Goal: Find specific page/section: Find specific page/section

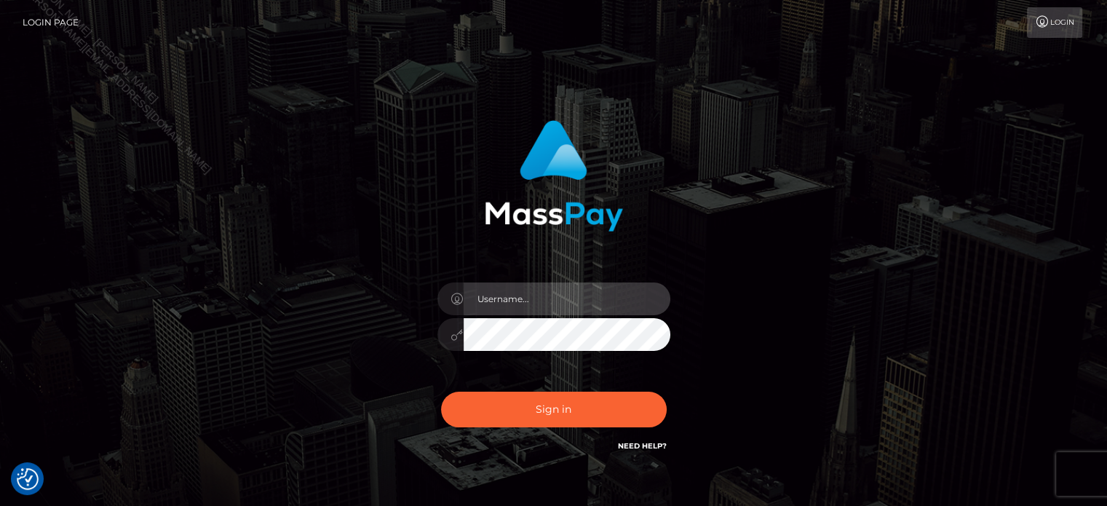
click at [559, 296] on input "text" at bounding box center [567, 298] width 207 height 33
type input "Seleen"
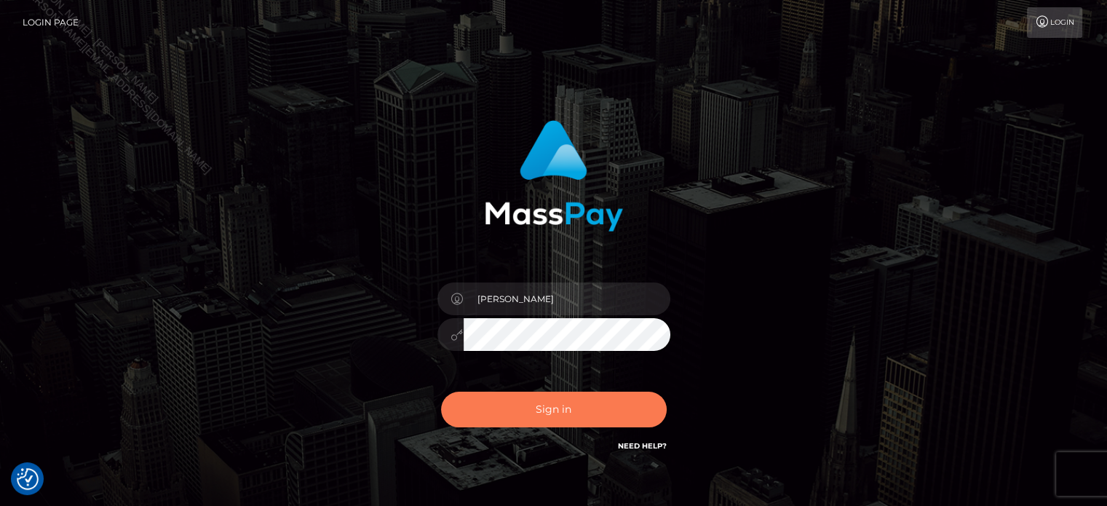
click at [568, 410] on button "Sign in" at bounding box center [554, 410] width 226 height 36
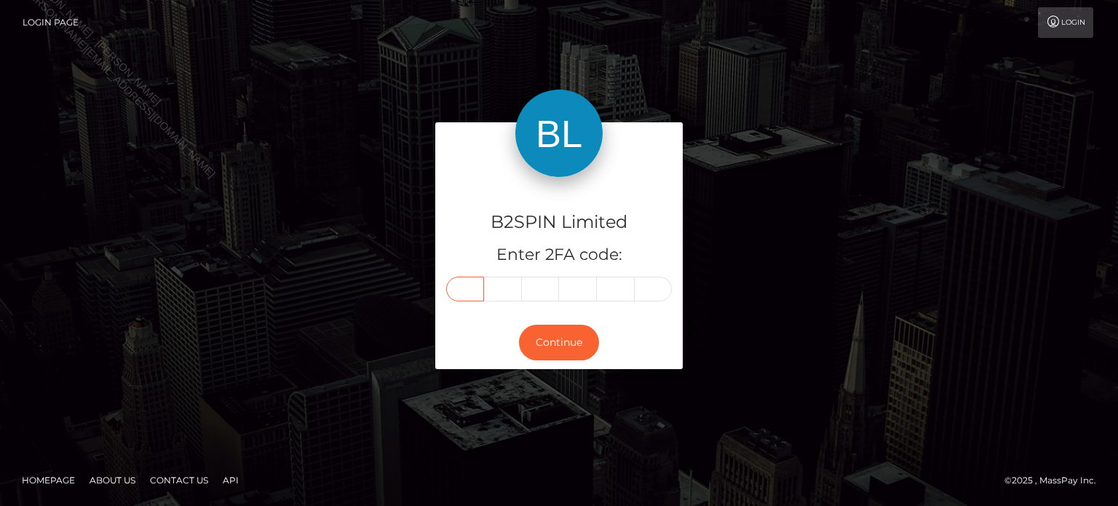
paste input "2"
type input "2"
type input "0"
type input "1"
type input "5"
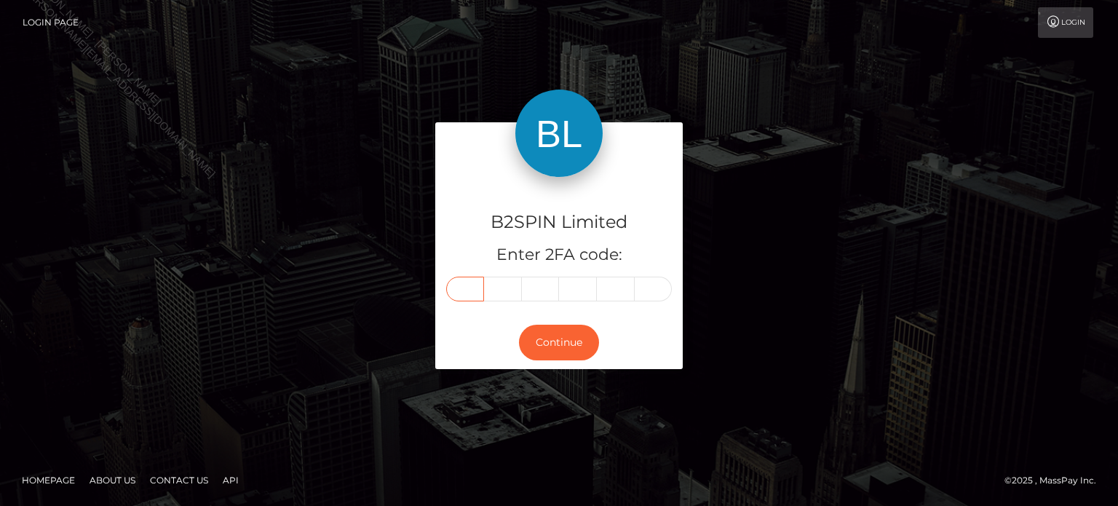
type input "0"
type input "8"
click at [573, 349] on button "Continue" at bounding box center [559, 343] width 80 height 36
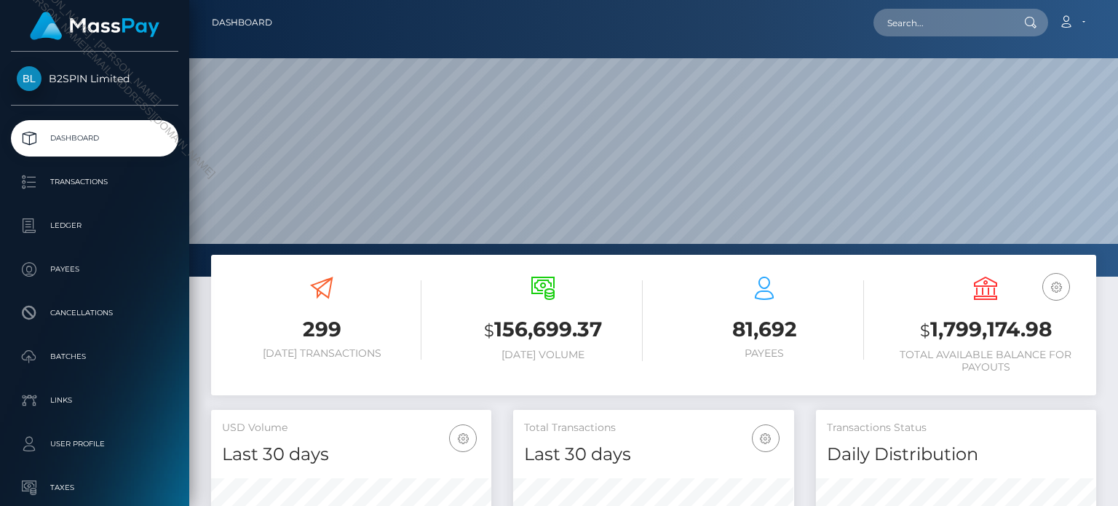
scroll to position [258, 280]
click at [960, 17] on input "text" at bounding box center [942, 23] width 137 height 28
paste input "a820b134-7b4b-4621-9c42-8ab2b7895898"
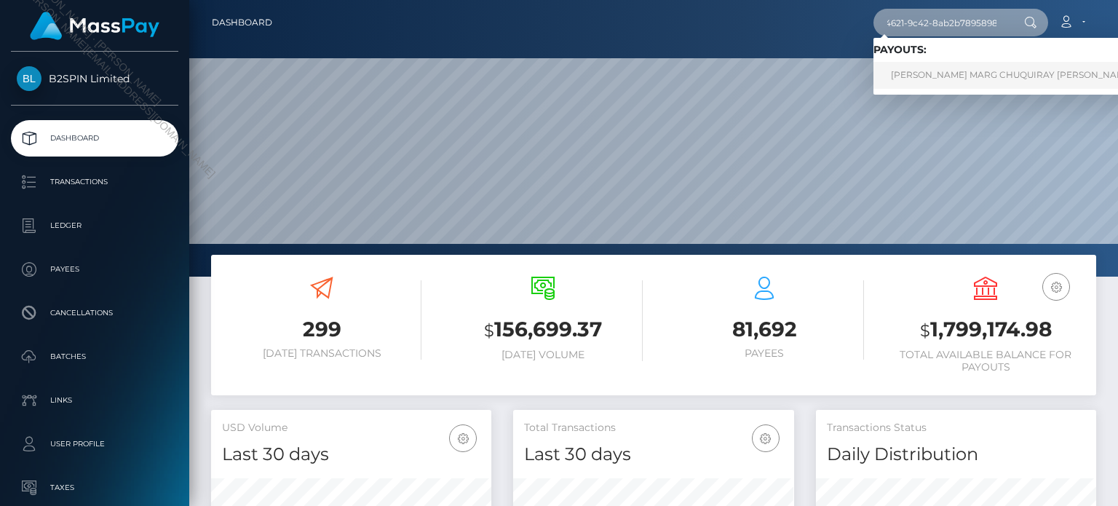
type input "a820b134-7b4b-4621-9c42-8ab2b7895898"
click at [953, 82] on link "ERIKA MARG CHUQUIRAY GONZALEZ" at bounding box center [1012, 75] width 277 height 27
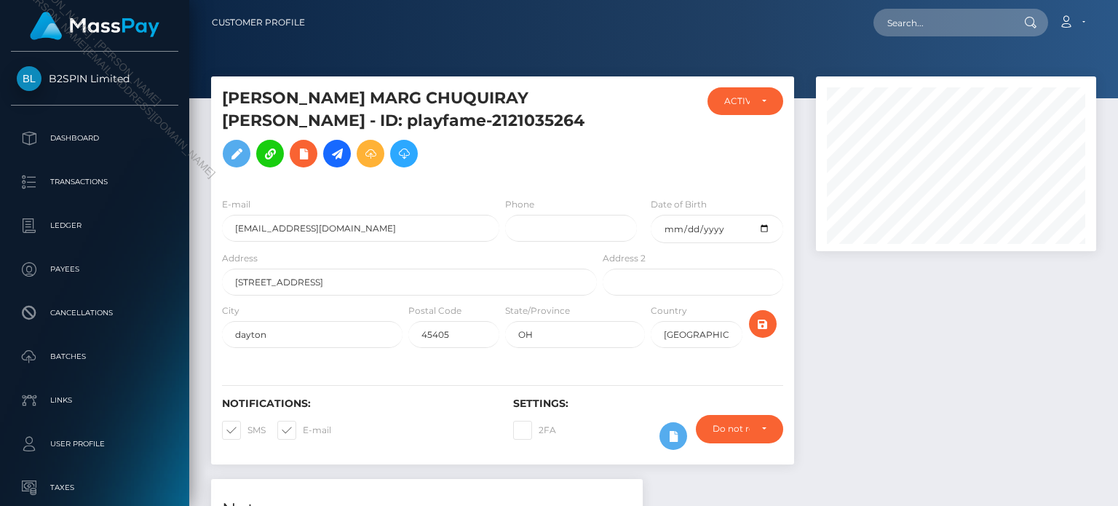
scroll to position [463, 0]
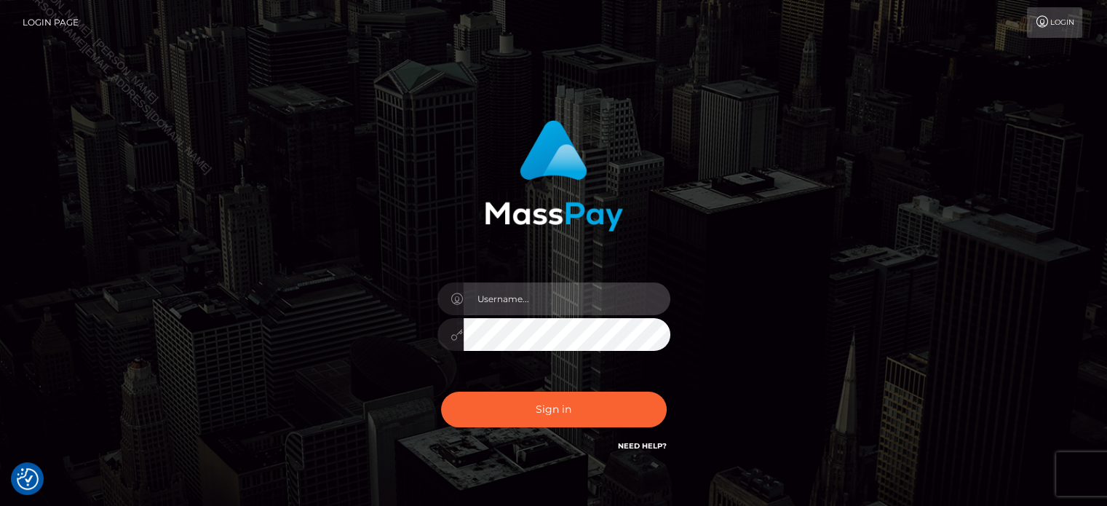
click at [555, 282] on input "text" at bounding box center [567, 298] width 207 height 33
type input "[PERSON_NAME]"
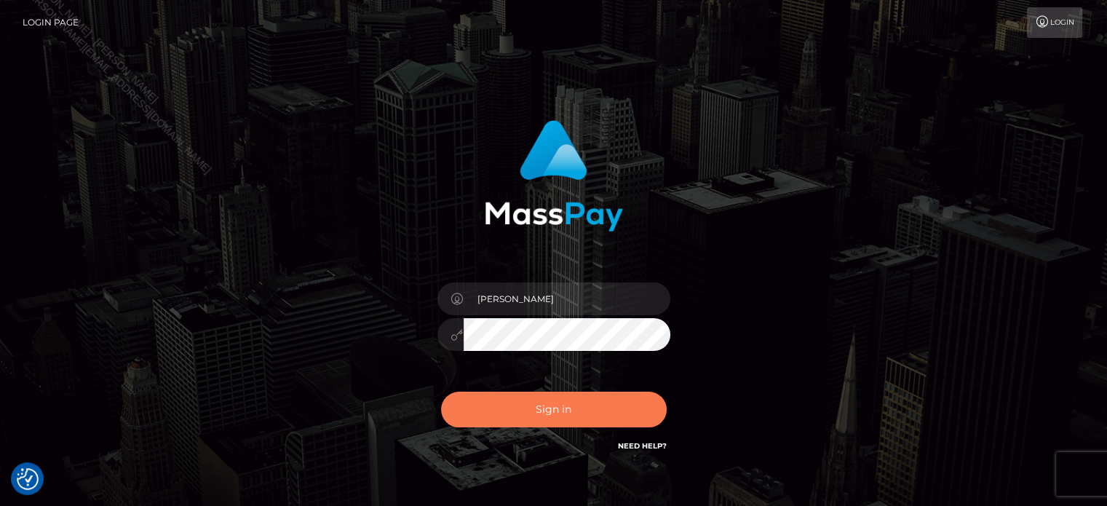
click at [620, 403] on button "Sign in" at bounding box center [554, 410] width 226 height 36
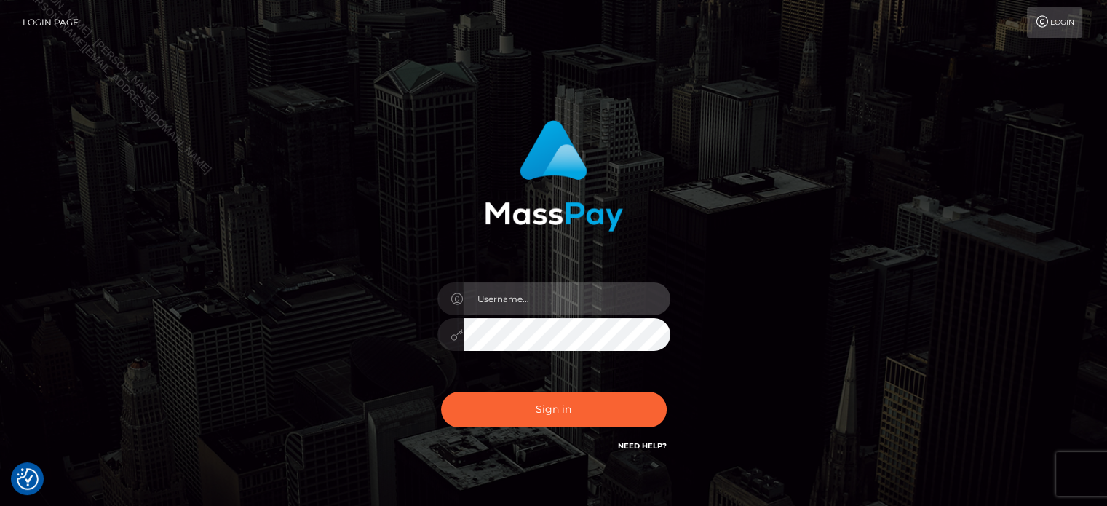
click at [586, 290] on input "text" at bounding box center [567, 298] width 207 height 33
type input "[PERSON_NAME]"
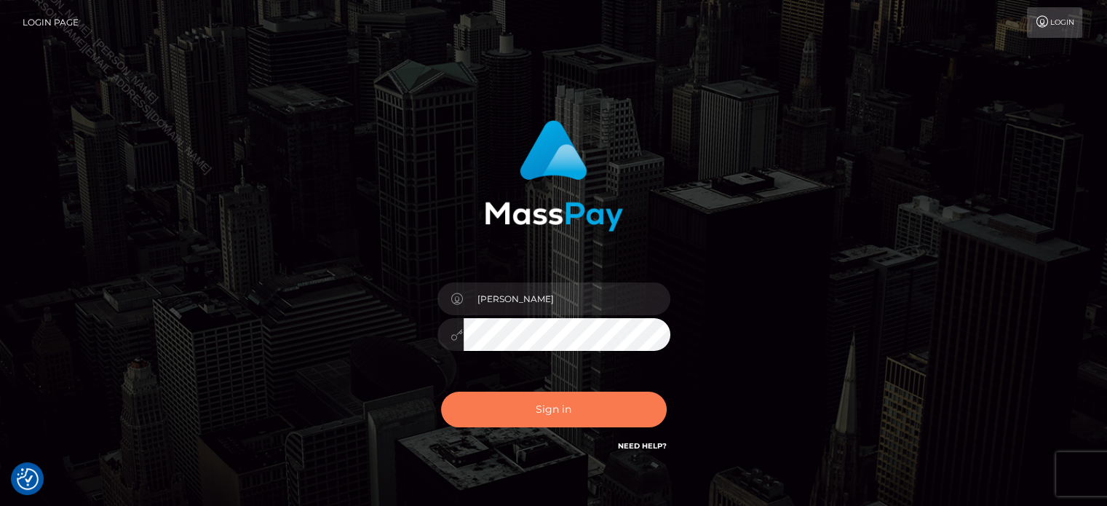
drag, startPoint x: 565, startPoint y: 416, endPoint x: 632, endPoint y: 375, distance: 78.4
click at [568, 414] on button "Sign in" at bounding box center [554, 410] width 226 height 36
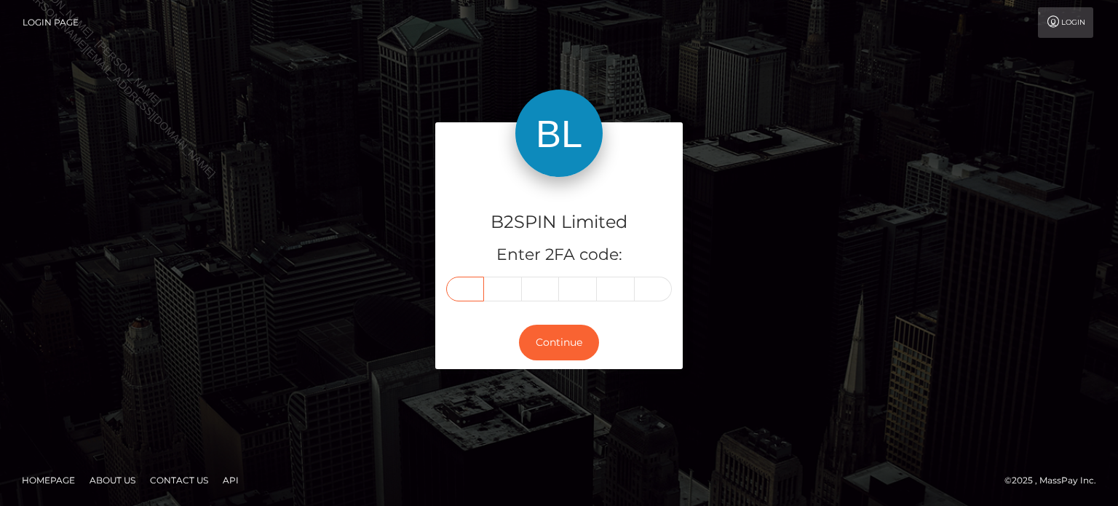
paste input "5"
type input "5"
type input "9"
type input "8"
type input "7"
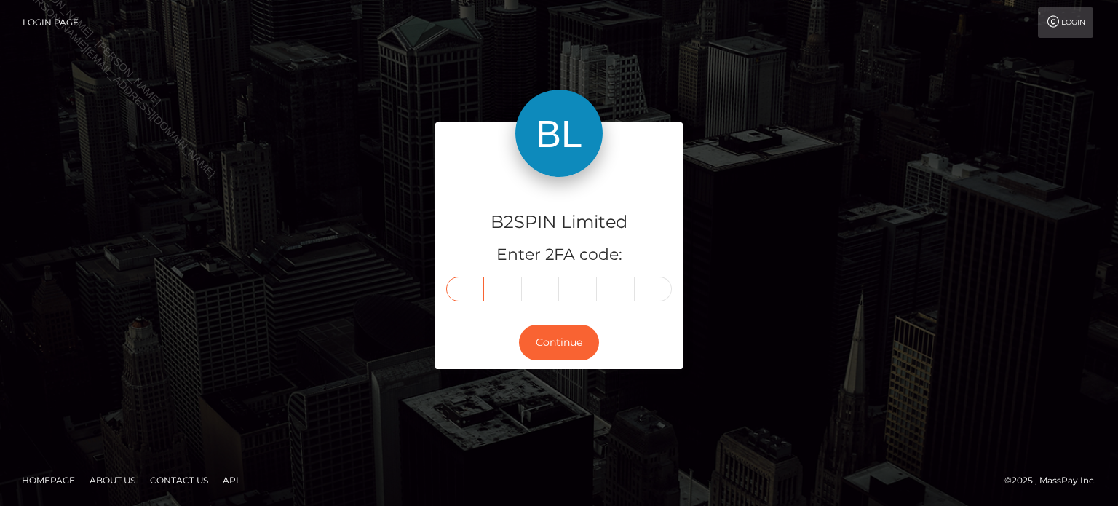
type input "0"
type input "4"
click at [572, 345] on button "Continue" at bounding box center [559, 343] width 80 height 36
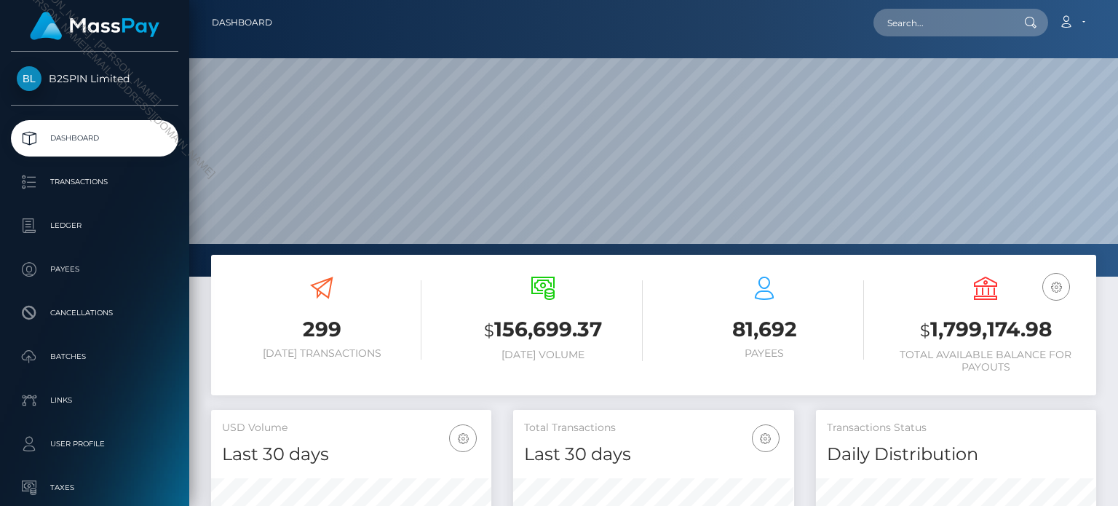
scroll to position [258, 280]
click at [1014, 27] on div at bounding box center [1030, 23] width 38 height 28
click at [982, 20] on input "text" at bounding box center [942, 23] width 137 height 28
paste input "b6815fd6-2191-4fef-a4d4-d5a5888df967"
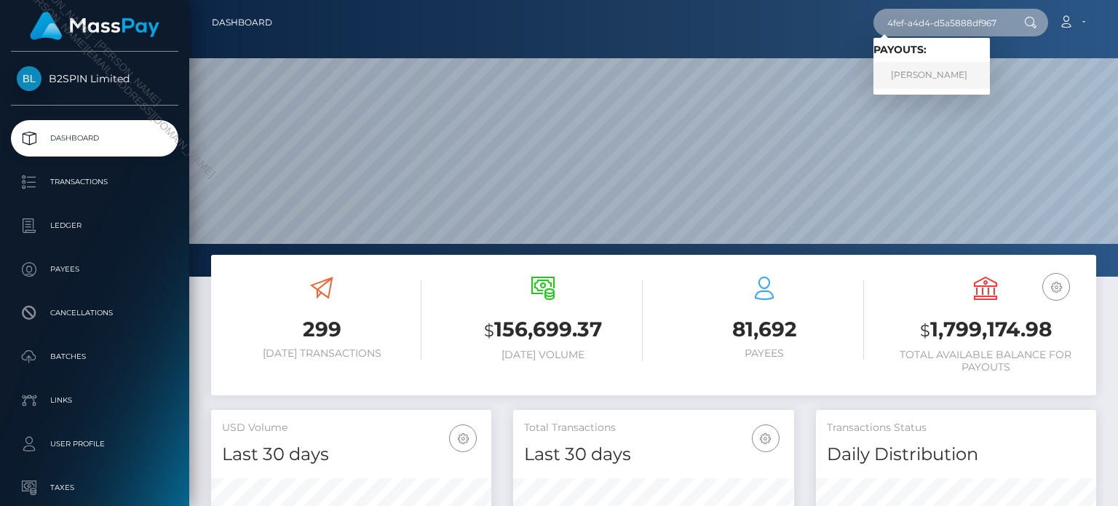
type input "b6815fd6-2191-4fef-a4d4-d5a5888df967"
click at [938, 76] on link "[PERSON_NAME]" at bounding box center [932, 75] width 116 height 27
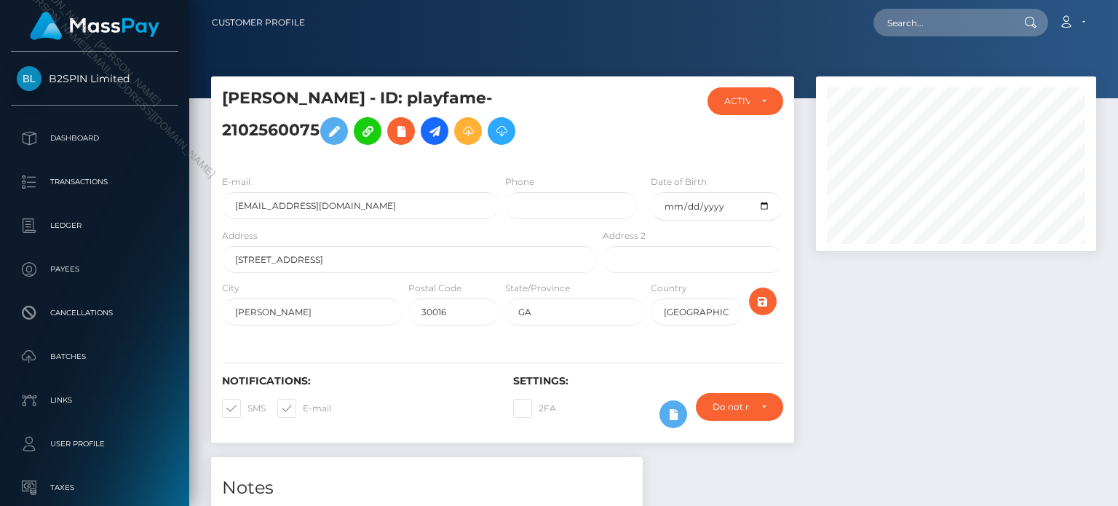
scroll to position [175, 280]
click at [938, 363] on div at bounding box center [956, 266] width 302 height 381
